Goal: Task Accomplishment & Management: Complete application form

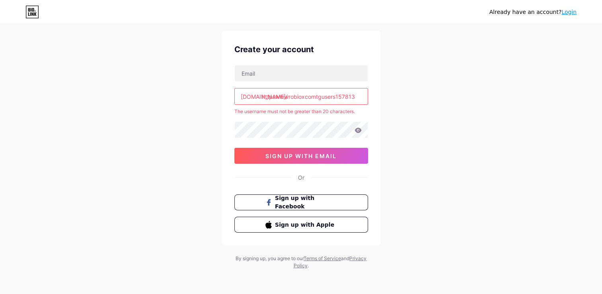
scroll to position [10, 0]
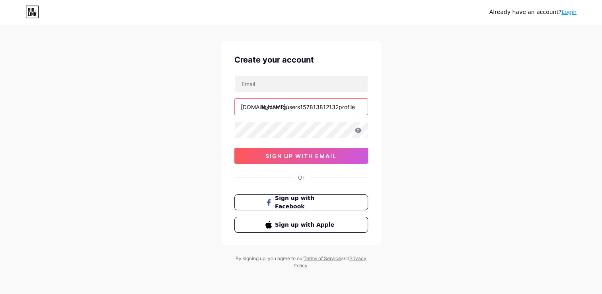
drag, startPoint x: 350, startPoint y: 97, endPoint x: 225, endPoint y: 104, distance: 126.0
click at [225, 104] on div "Create your account [DOMAIN_NAME]/ httpswwwrobioxcomtgusers157813812132profile …" at bounding box center [301, 143] width 159 height 204
type input "ww"
drag, startPoint x: 360, startPoint y: 108, endPoint x: 163, endPoint y: 124, distance: 197.3
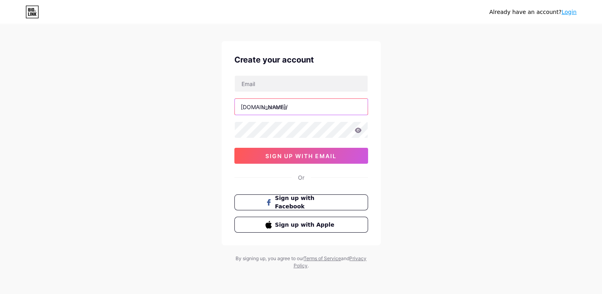
click at [163, 124] on div "Already have an account? Login Create your account [DOMAIN_NAME]/ 0cAFcWeA5XVIj…" at bounding box center [301, 142] width 602 height 305
drag, startPoint x: 270, startPoint y: 108, endPoint x: 266, endPoint y: 108, distance: 4.4
click at [270, 108] on input "text" at bounding box center [301, 107] width 133 height 16
click at [283, 111] on input "text" at bounding box center [301, 107] width 133 height 16
type input "ffffff"
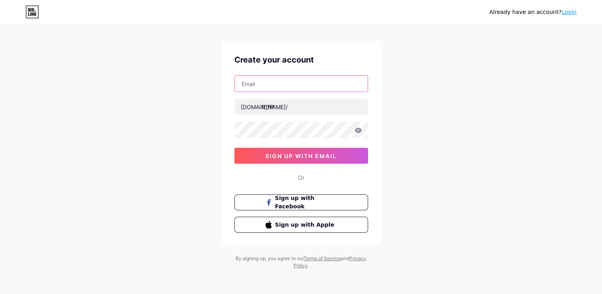
click at [271, 80] on input "text" at bounding box center [301, 84] width 133 height 16
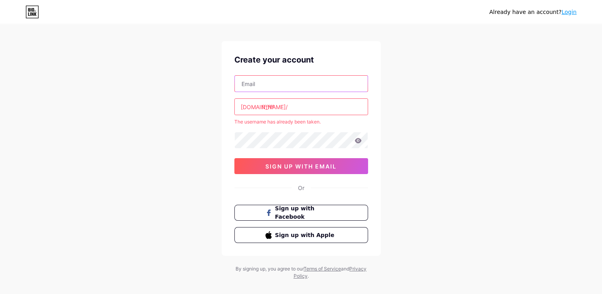
type input "[EMAIL_ADDRESS][DOMAIN_NAME]"
click at [283, 111] on input "ffffff" at bounding box center [301, 107] width 133 height 16
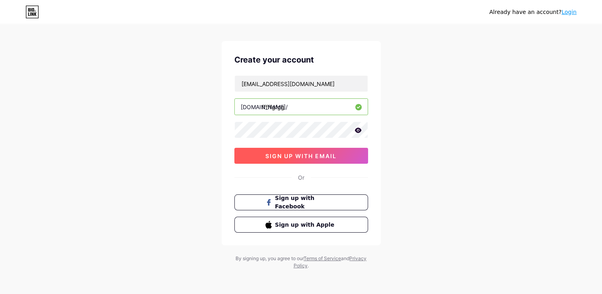
type input "fffffgfgg"
click at [290, 153] on span "sign up with email" at bounding box center [301, 155] width 71 height 7
